Goal: Information Seeking & Learning: Learn about a topic

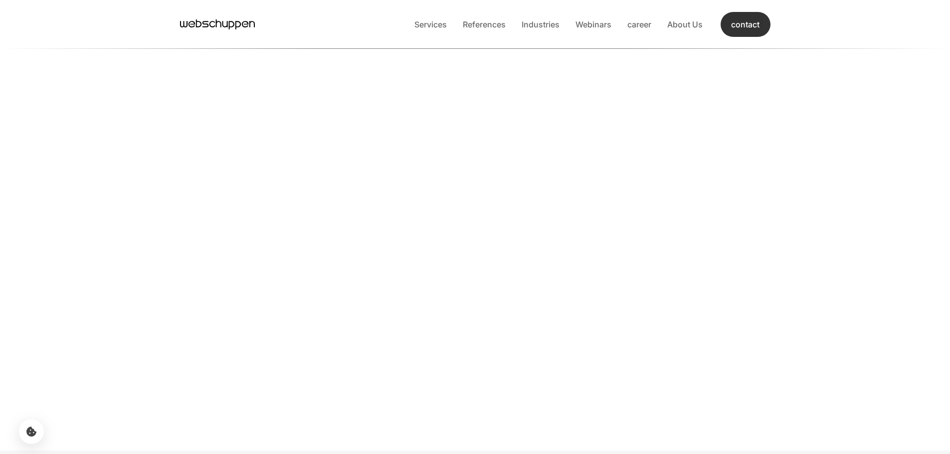
click at [745, 27] on font "contact" at bounding box center [745, 24] width 29 height 11
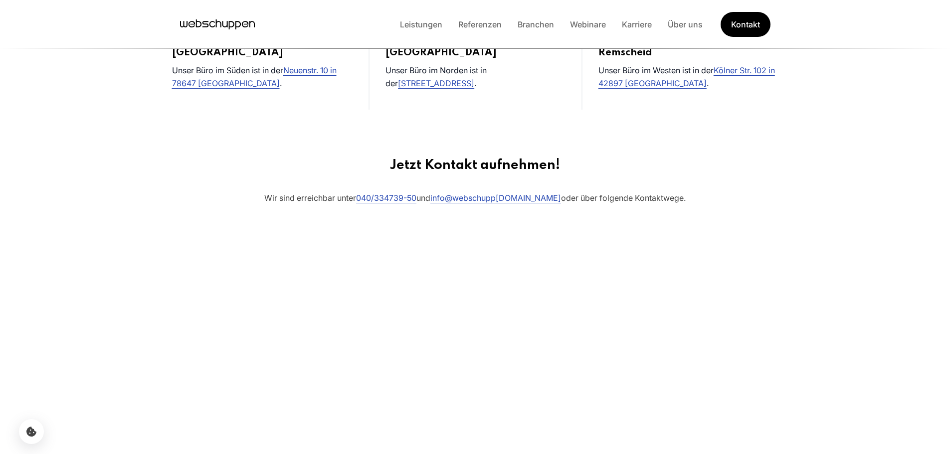
scroll to position [399, 0]
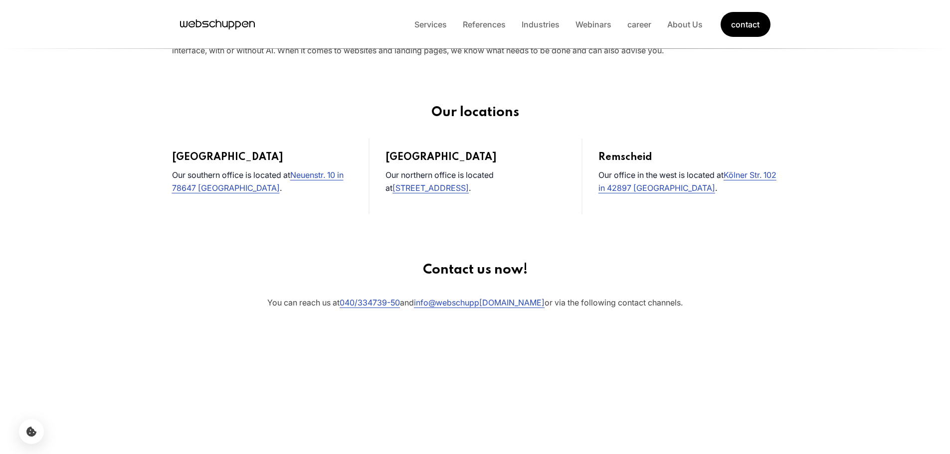
click at [717, 133] on div "Our locations" at bounding box center [475, 122] width 638 height 34
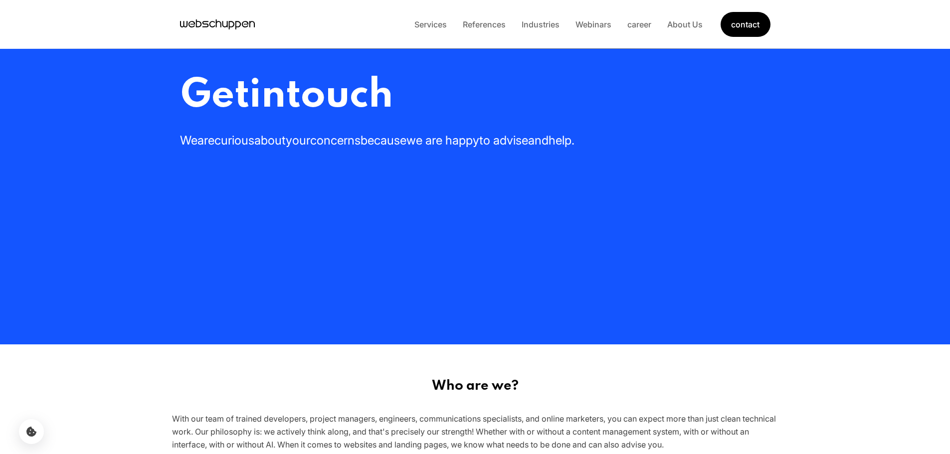
scroll to position [0, 0]
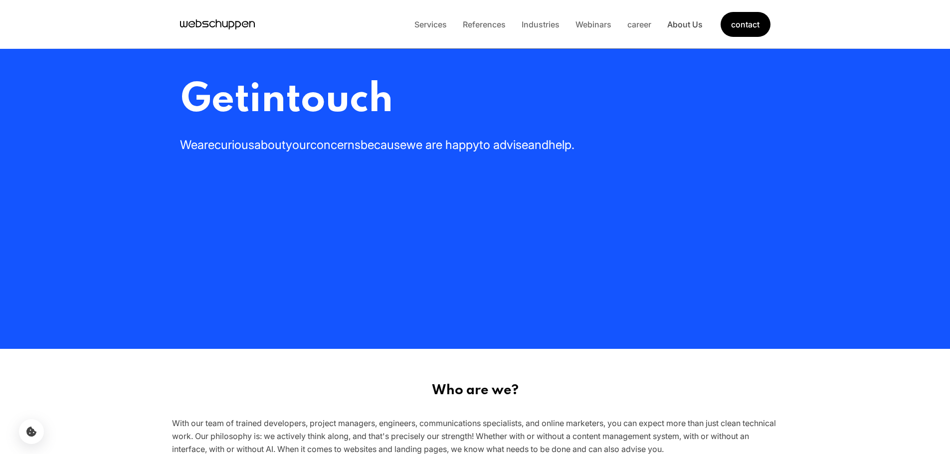
click at [687, 27] on font "About Us" at bounding box center [684, 24] width 35 height 10
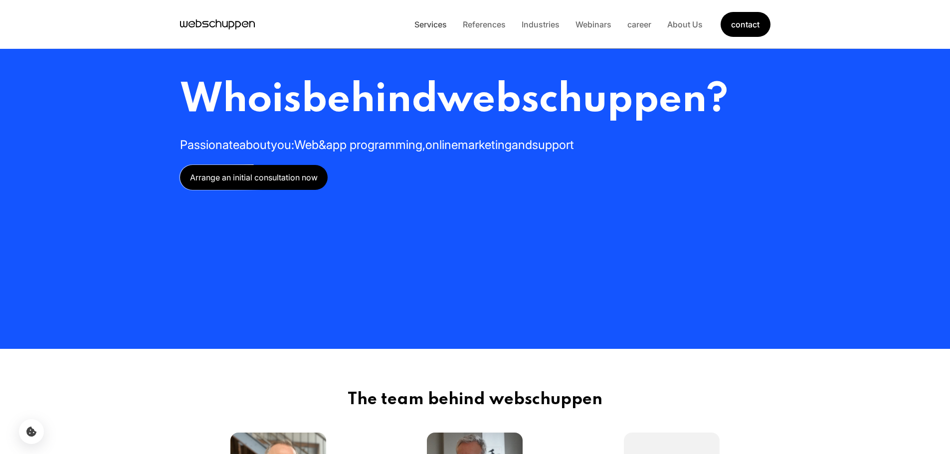
click at [419, 25] on font "Services" at bounding box center [430, 24] width 32 height 10
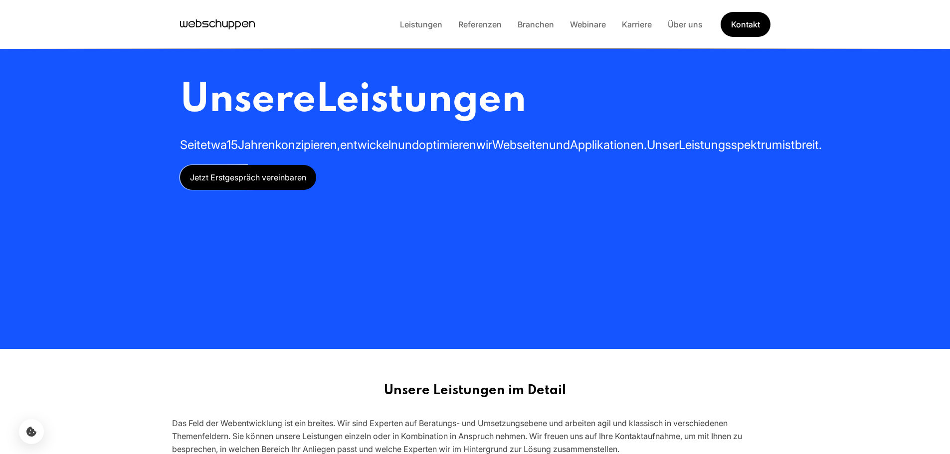
click at [515, 109] on span "Leistungen" at bounding box center [421, 100] width 210 height 40
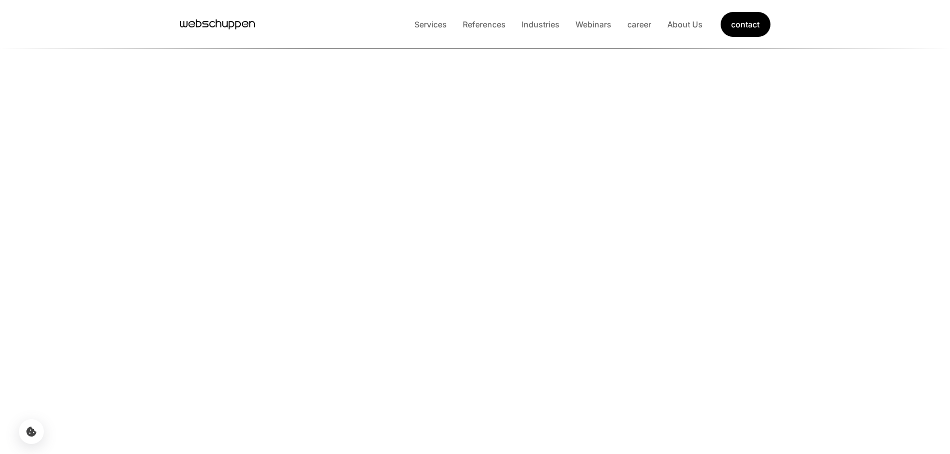
scroll to position [1040, 0]
